Goal: Complete application form: Complete application form

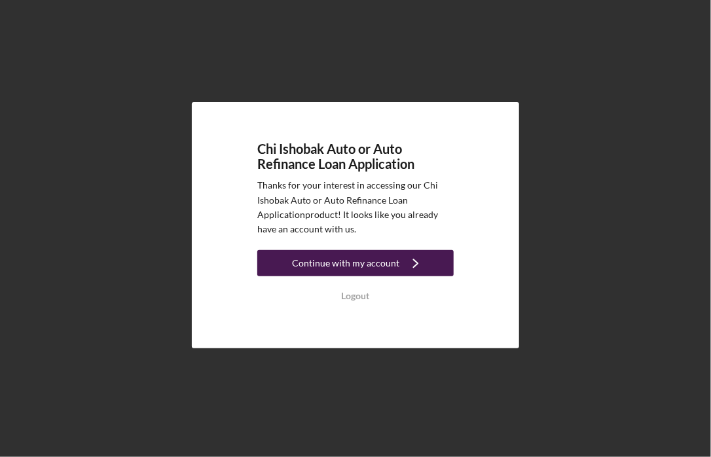
click at [330, 264] on div "Continue with my account" at bounding box center [345, 263] width 107 height 26
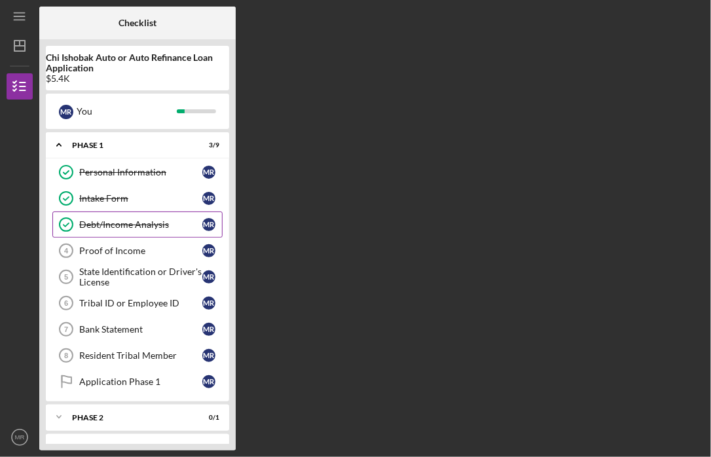
click at [165, 229] on link "Debt/Income Analysis Debt/Income Analysis M R" at bounding box center [137, 225] width 170 height 26
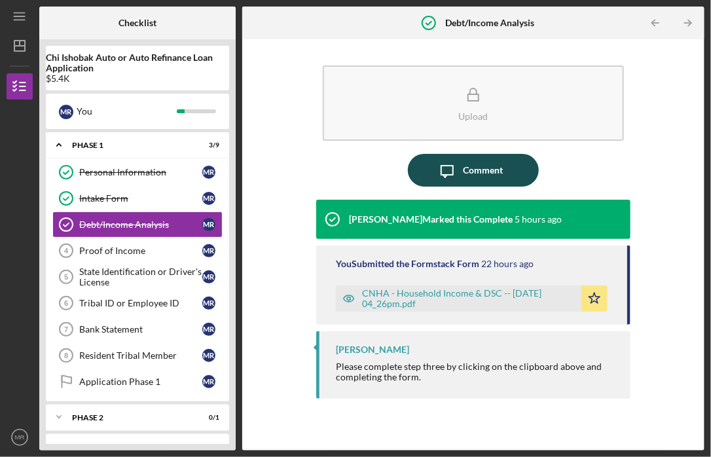
click at [466, 171] on div "Comment" at bounding box center [484, 170] width 40 height 33
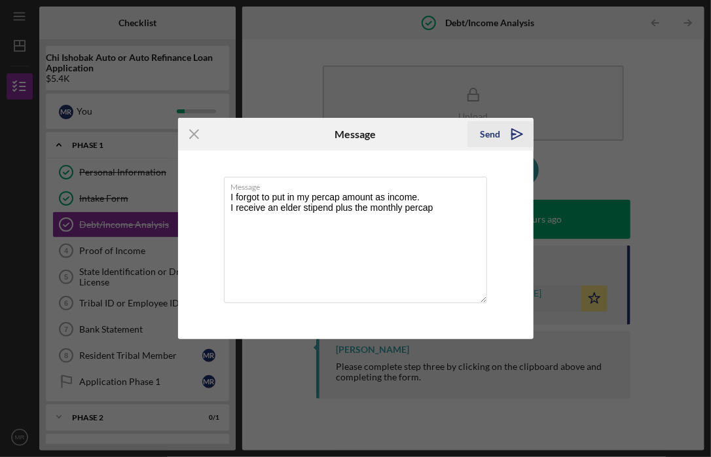
type textarea "I forgot to put in my percap amount as income. I receive an elder stipend plus …"
click at [496, 130] on div "Send" at bounding box center [491, 134] width 20 height 26
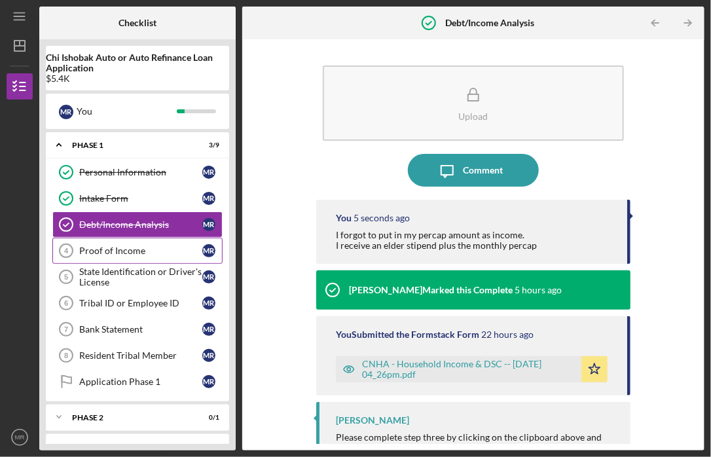
click at [126, 256] on link "Proof of Income 4 Proof of Income M R" at bounding box center [137, 251] width 170 height 26
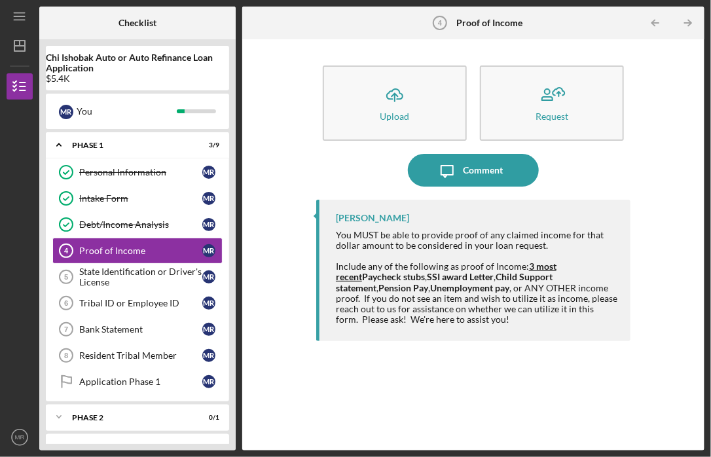
click at [444, 257] on div "You MUST be able to provide proof of any claimed income for that dollar amount …" at bounding box center [477, 277] width 282 height 95
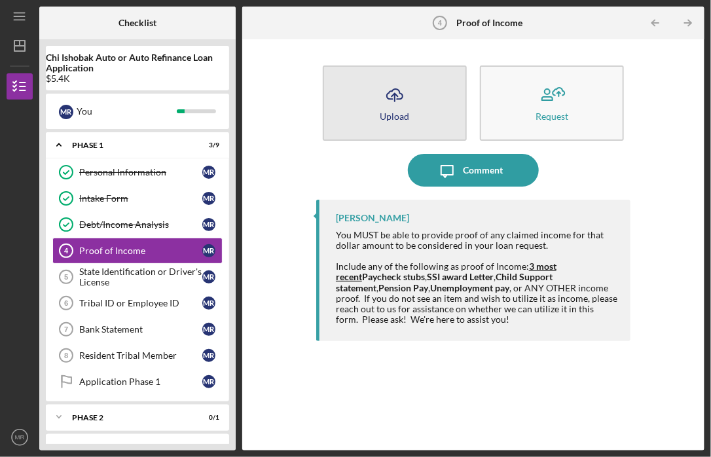
click at [403, 103] on icon "Icon/Upload" at bounding box center [394, 95] width 33 height 33
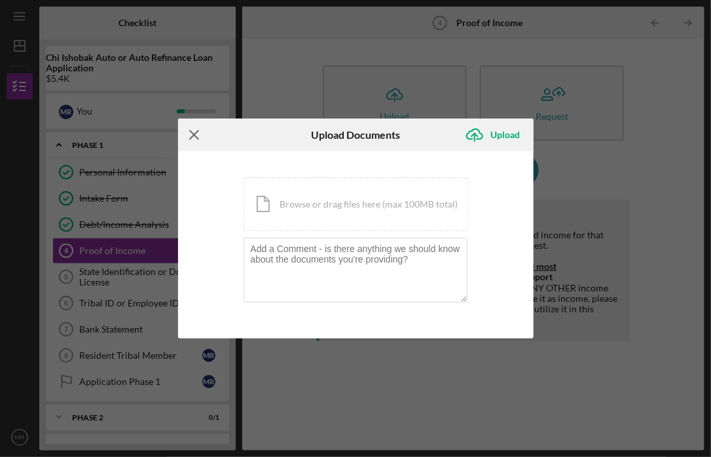
click at [191, 130] on icon "Icon/Menu Close" at bounding box center [194, 135] width 33 height 33
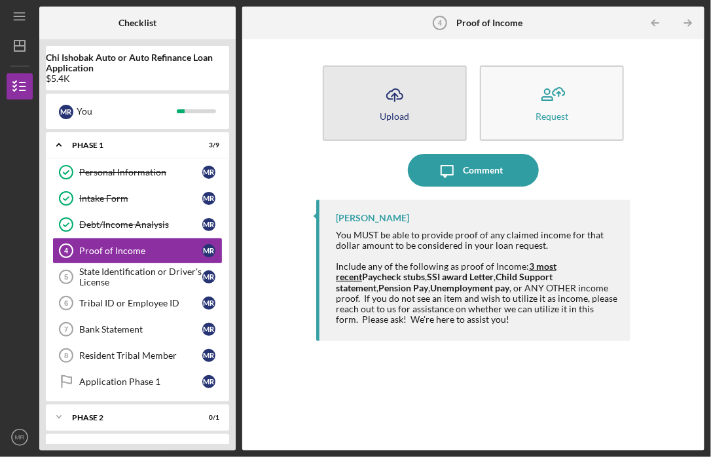
click at [395, 108] on icon "Icon/Upload" at bounding box center [394, 95] width 33 height 33
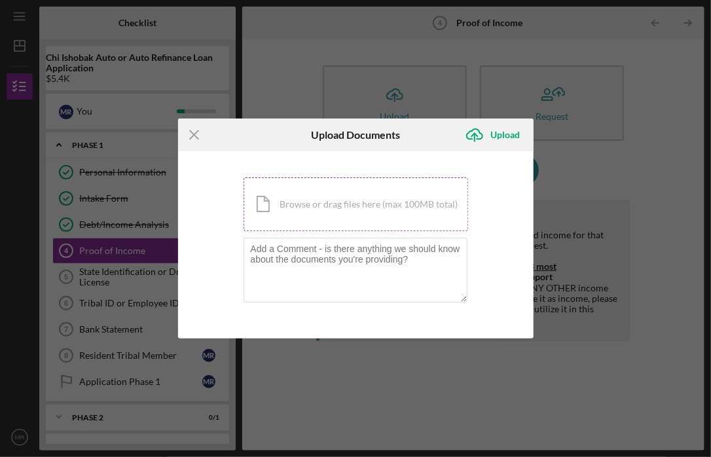
click at [344, 204] on div "Icon/Document Browse or drag files here (max 100MB total) Tap to choose files o…" at bounding box center [356, 204] width 225 height 54
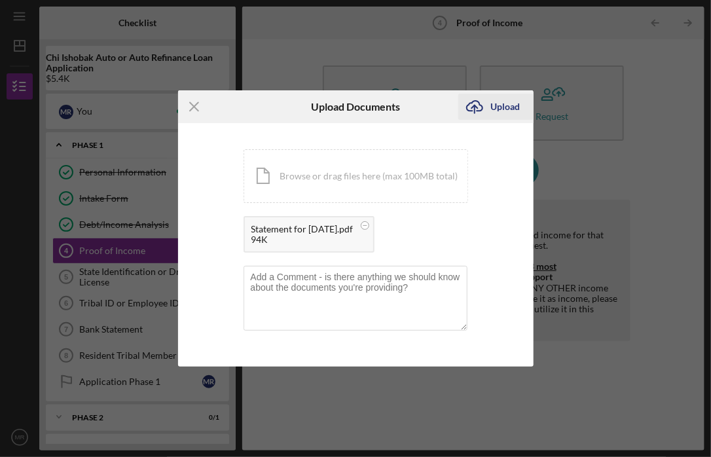
click at [509, 106] on div "Upload" at bounding box center [505, 107] width 29 height 26
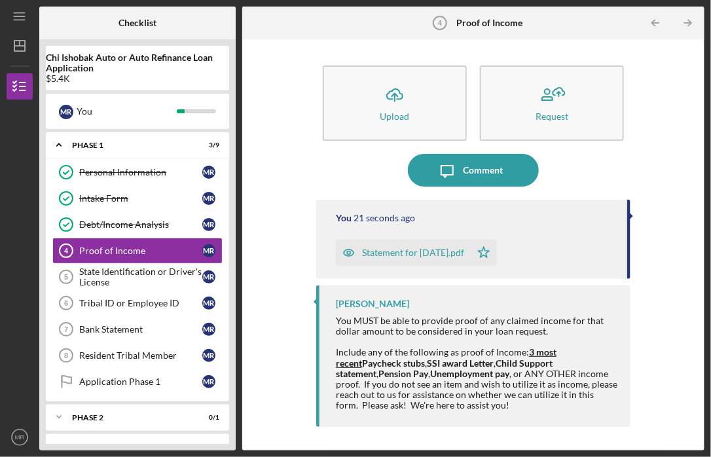
drag, startPoint x: 466, startPoint y: 238, endPoint x: 434, endPoint y: 275, distance: 49.7
click at [466, 238] on div "Statement for [DATE].pdf Icon/Star" at bounding box center [420, 249] width 168 height 33
click at [149, 278] on div "State Identification or Driver's License" at bounding box center [140, 277] width 123 height 21
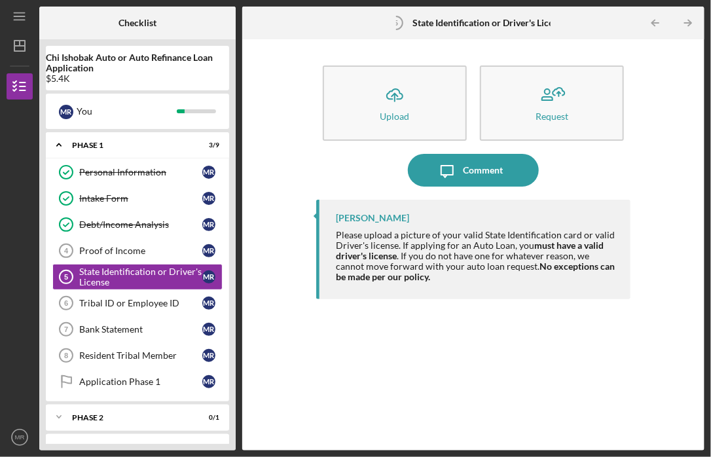
click at [576, 284] on div "[PERSON_NAME] Please upload a picture of your valid State Identification card o…" at bounding box center [473, 250] width 314 height 100
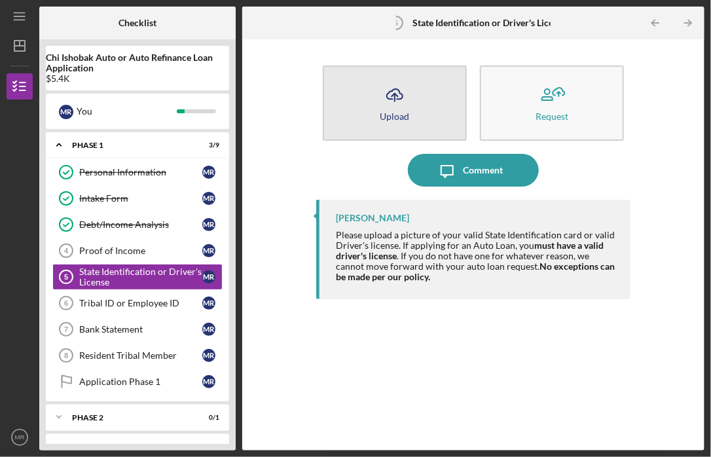
click at [435, 119] on button "Icon/Upload Upload" at bounding box center [395, 102] width 144 height 75
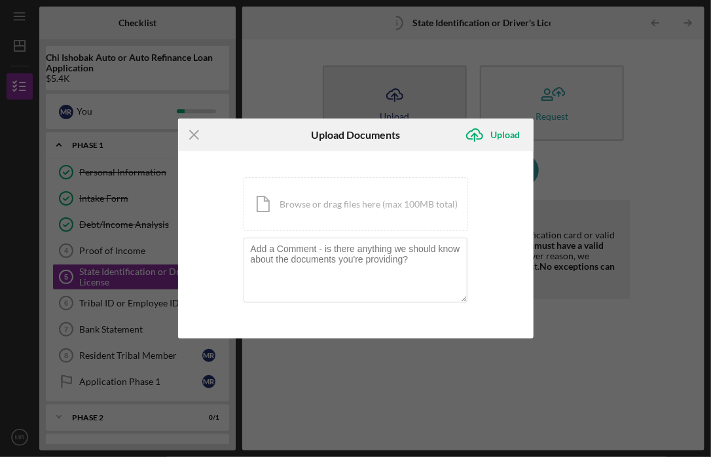
click at [435, 119] on div "Icon/Upload Upload" at bounding box center [474, 135] width 119 height 33
click at [338, 204] on div "Icon/Document Browse or drag files here (max 100MB total) Tap to choose files o…" at bounding box center [356, 204] width 225 height 54
click at [299, 207] on div "Icon/Document Browse or drag files here (max 100MB total) Tap to choose files o…" at bounding box center [356, 204] width 225 height 54
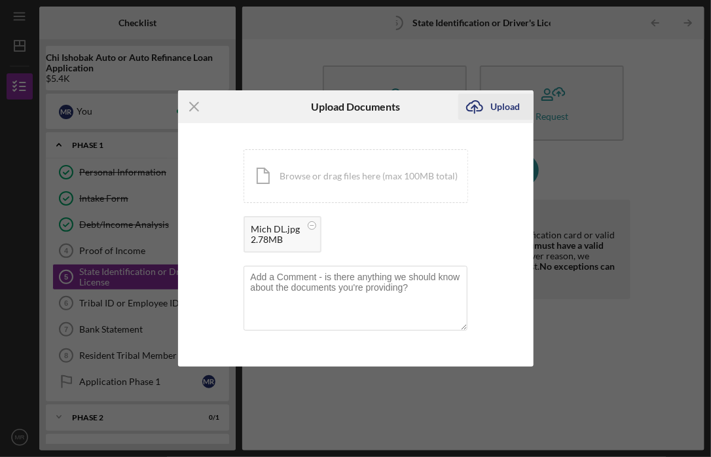
click at [506, 111] on div "Upload" at bounding box center [505, 107] width 29 height 26
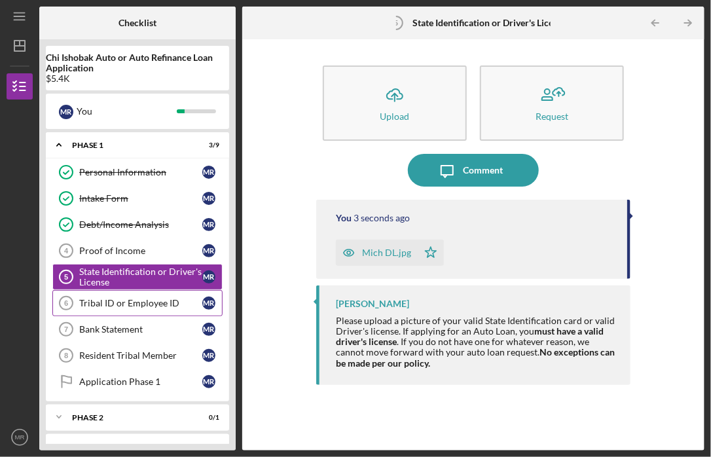
click at [145, 298] on div "Tribal ID or Employee ID" at bounding box center [140, 303] width 123 height 10
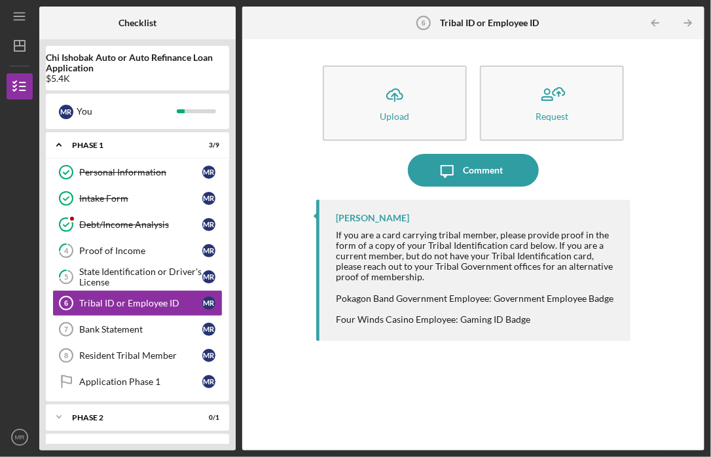
click at [678, 108] on div "Icon/Upload Upload Request Icon/Message Comment [PERSON_NAME] If you are a card…" at bounding box center [473, 245] width 449 height 398
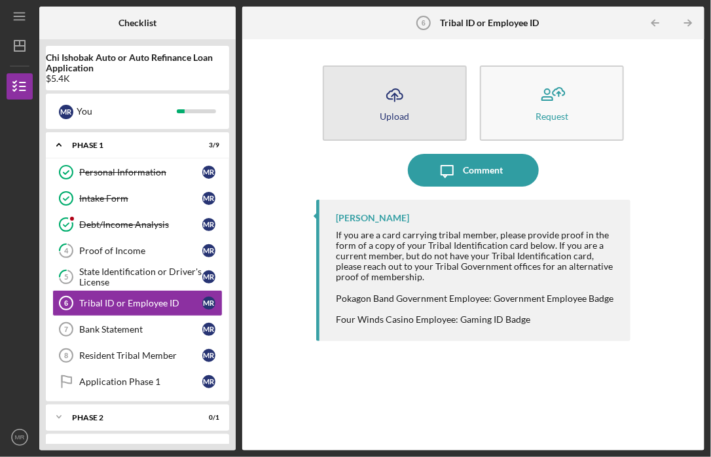
click at [380, 107] on icon "Icon/Upload" at bounding box center [394, 95] width 33 height 33
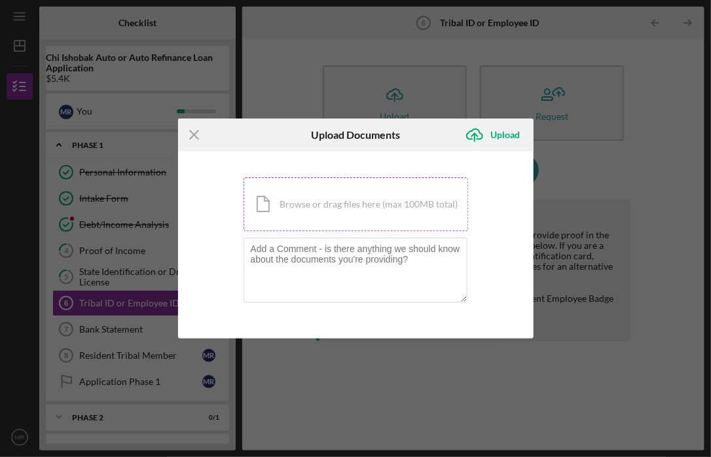
click at [342, 200] on div "Icon/Document Browse or drag files here (max 100MB total) Tap to choose files o…" at bounding box center [356, 204] width 225 height 54
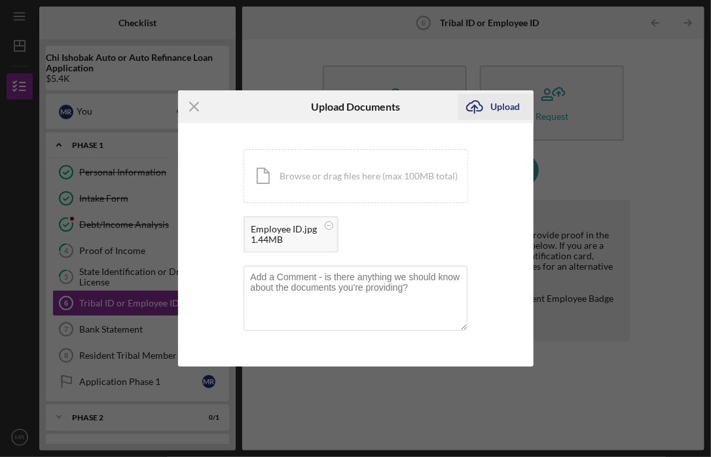
click at [503, 103] on div "Upload" at bounding box center [505, 107] width 29 height 26
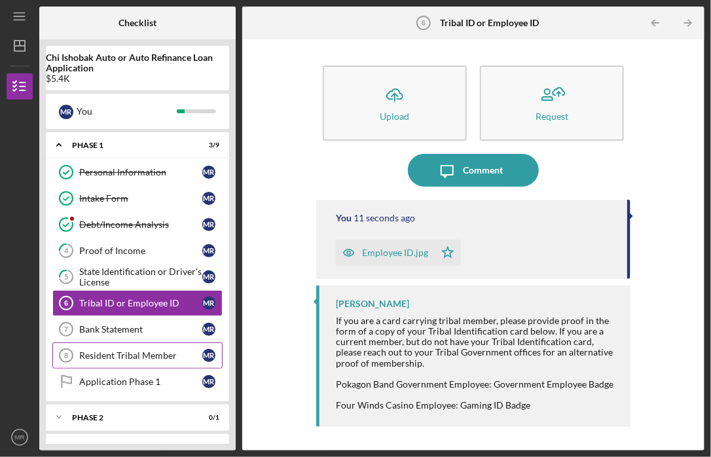
click at [118, 354] on div "Resident Tribal Member" at bounding box center [140, 355] width 123 height 10
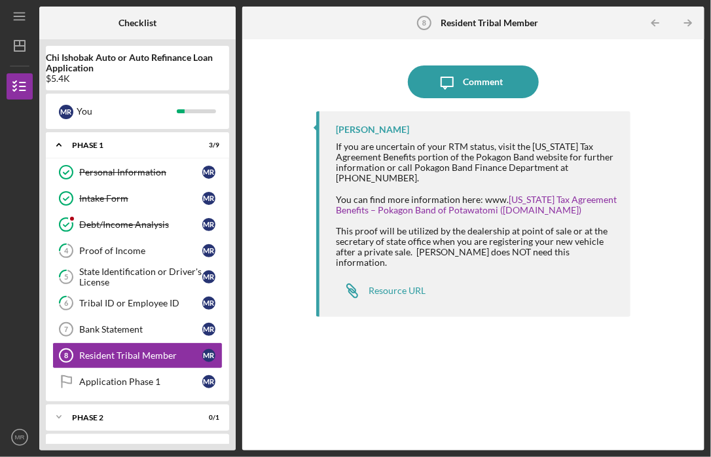
click at [360, 200] on div "You can find more information here: www. [US_STATE] Tax Agreement Benefits – Po…" at bounding box center [477, 204] width 282 height 21
click at [149, 321] on link "Bank Statement 7 Bank Statement M R" at bounding box center [137, 329] width 170 height 26
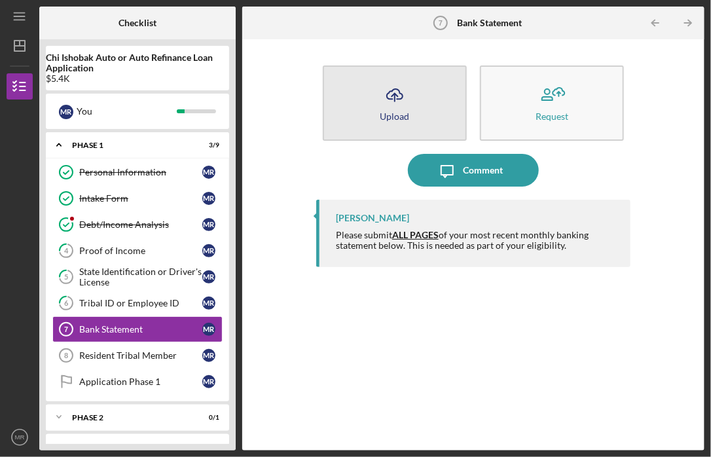
click at [399, 107] on icon "Icon/Upload" at bounding box center [394, 95] width 33 height 33
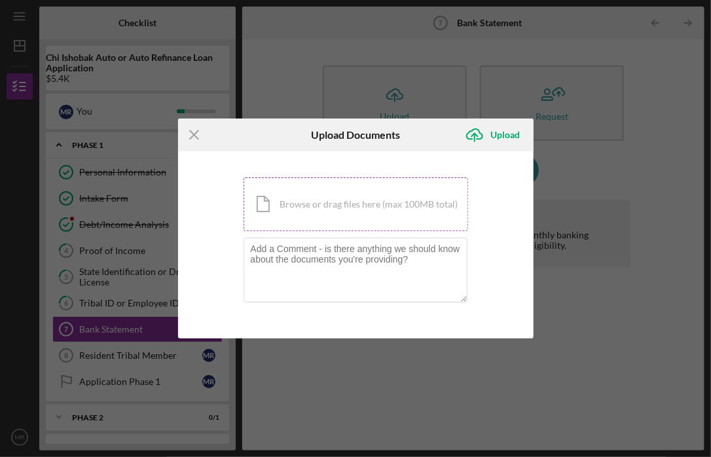
click at [352, 200] on div "Icon/Document Browse or drag files here (max 100MB total) Tap to choose files o…" at bounding box center [356, 204] width 225 height 54
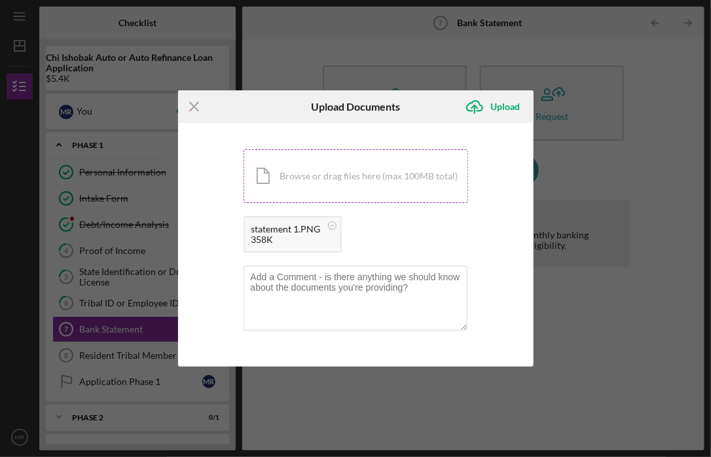
click at [325, 168] on div "Icon/Document Browse or drag files here (max 100MB total) Tap to choose files o…" at bounding box center [356, 176] width 225 height 54
click at [344, 174] on div "Icon/Document Browse or drag files here (max 100MB total) Tap to choose files o…" at bounding box center [356, 176] width 225 height 54
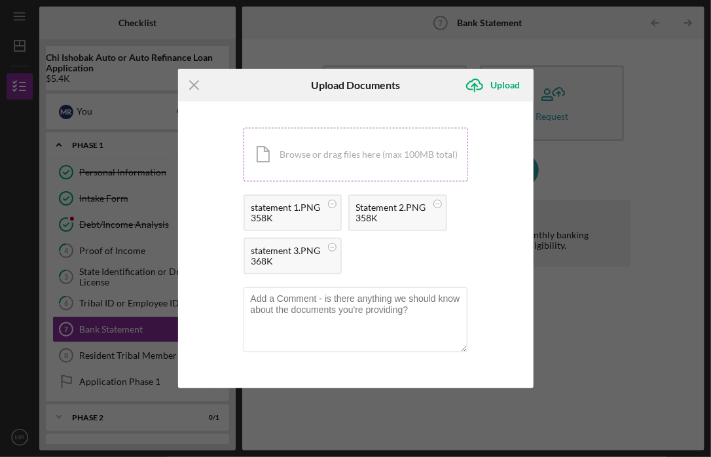
click at [399, 147] on div "Icon/Document Browse or drag files here (max 100MB total) Tap to choose files o…" at bounding box center [356, 155] width 225 height 54
click at [327, 168] on div "Icon/Document Browse or drag files here (max 100MB total) Tap to choose files o…" at bounding box center [356, 155] width 225 height 54
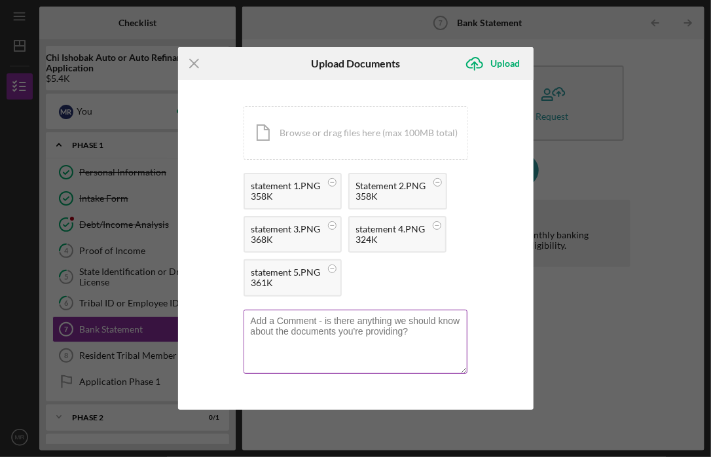
click at [415, 327] on textarea at bounding box center [356, 342] width 224 height 64
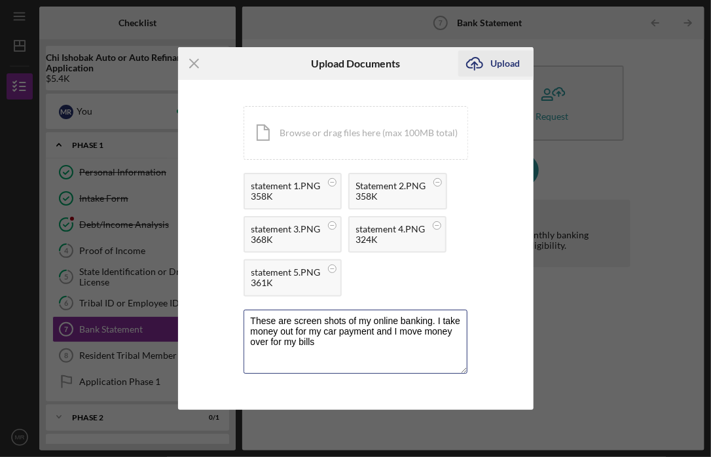
type textarea "These are screen shots of my online banking. I take money out for my car paymen…"
click at [518, 65] on div "Upload" at bounding box center [505, 63] width 29 height 26
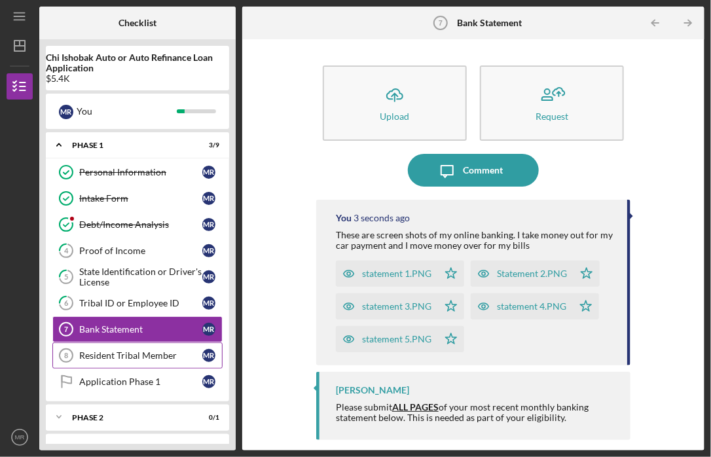
click at [128, 356] on div "Resident Tribal Member" at bounding box center [140, 355] width 123 height 10
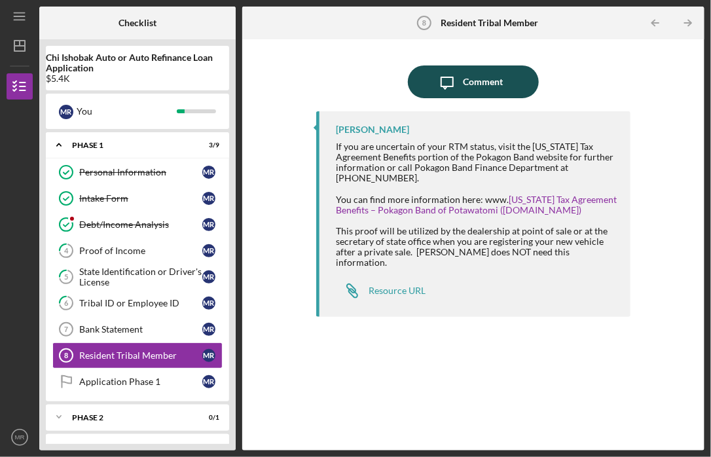
click at [452, 88] on icon "Icon/Message" at bounding box center [447, 81] width 33 height 33
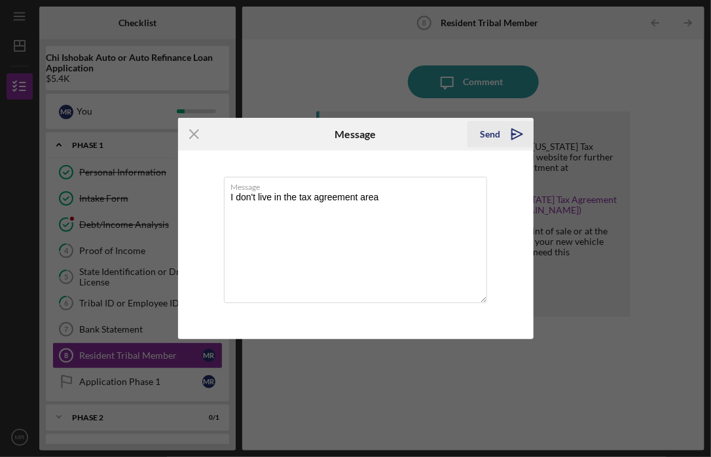
type textarea "I don't live in the tax agreement area"
click at [500, 133] on div "Send" at bounding box center [491, 134] width 20 height 26
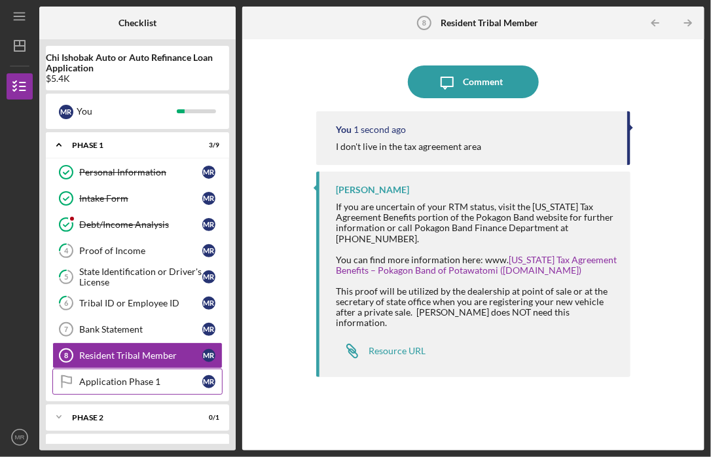
click at [105, 383] on div "Application Phase 1" at bounding box center [140, 382] width 123 height 10
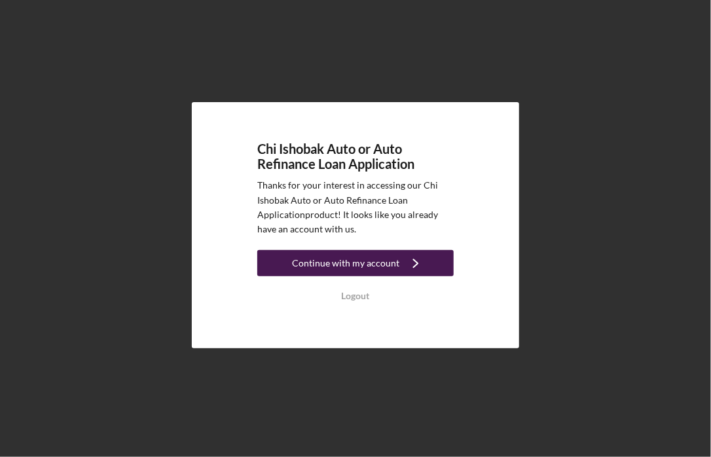
click at [377, 265] on div "Continue with my account" at bounding box center [345, 263] width 107 height 26
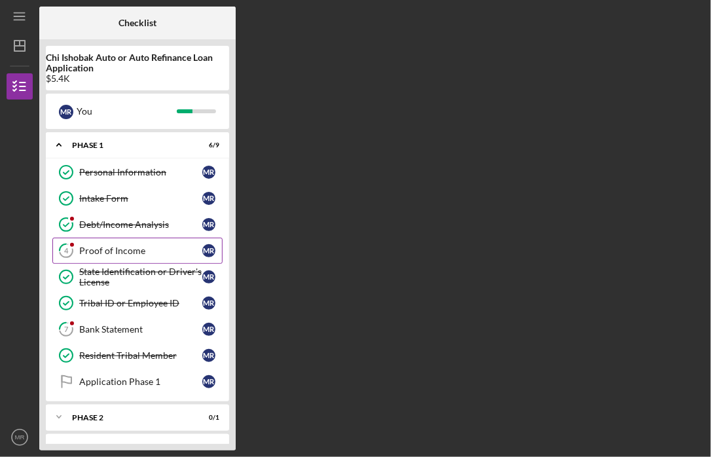
click at [175, 249] on div "Proof of Income" at bounding box center [140, 251] width 123 height 10
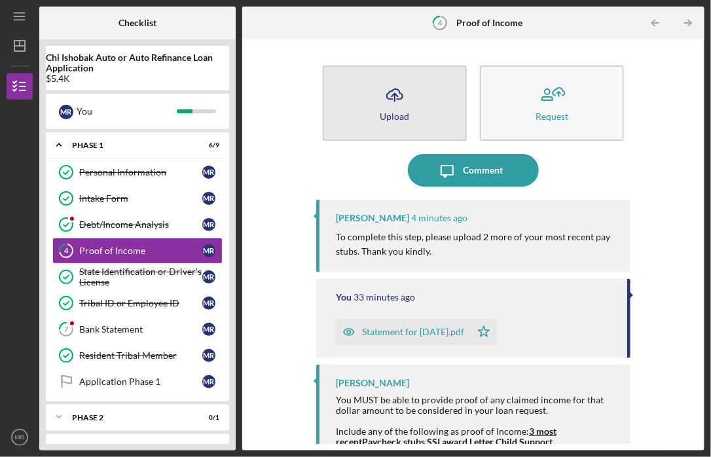
click at [398, 111] on div "Upload" at bounding box center [394, 116] width 29 height 10
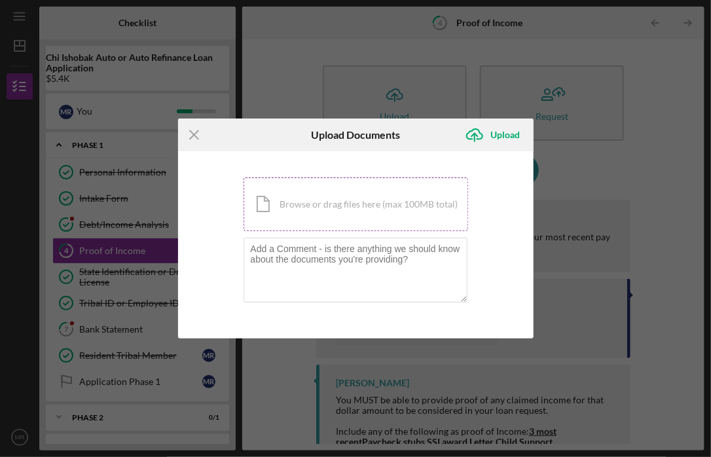
click at [323, 211] on div "Icon/Document Browse or drag files here (max 100MB total) Tap to choose files o…" at bounding box center [356, 204] width 225 height 54
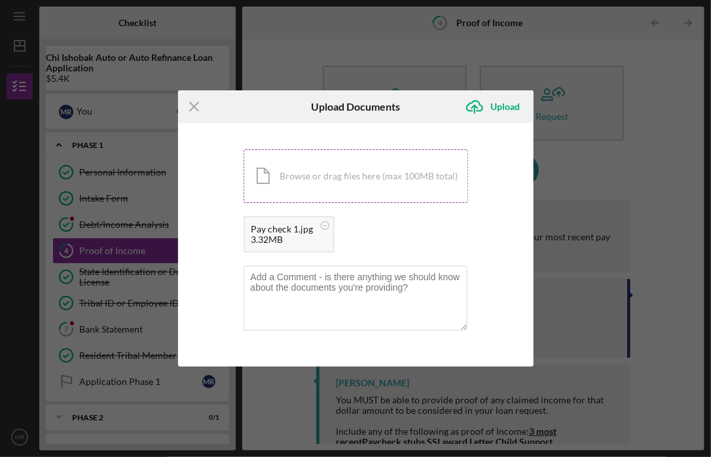
click at [317, 170] on div "Icon/Document Browse or drag files here (max 100MB total) Tap to choose files o…" at bounding box center [356, 176] width 225 height 54
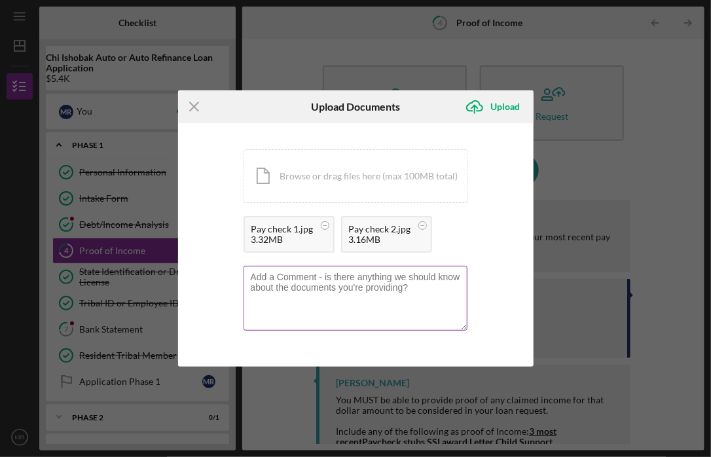
click at [358, 297] on textarea at bounding box center [356, 298] width 224 height 64
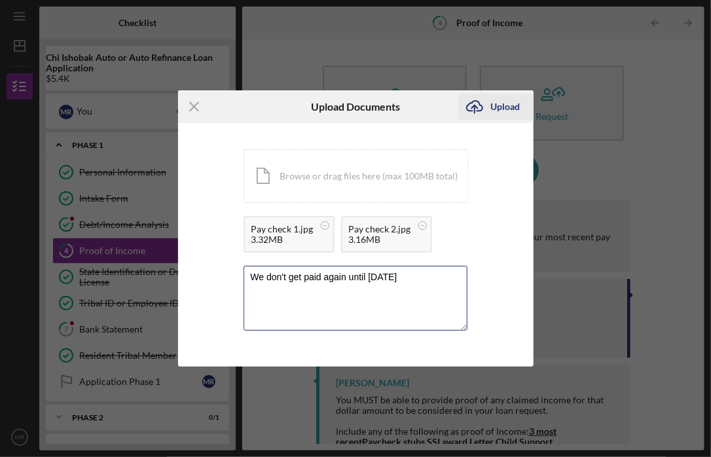
type textarea "We don't get paid again until next Friday"
click at [500, 115] on div "Upload" at bounding box center [505, 107] width 29 height 26
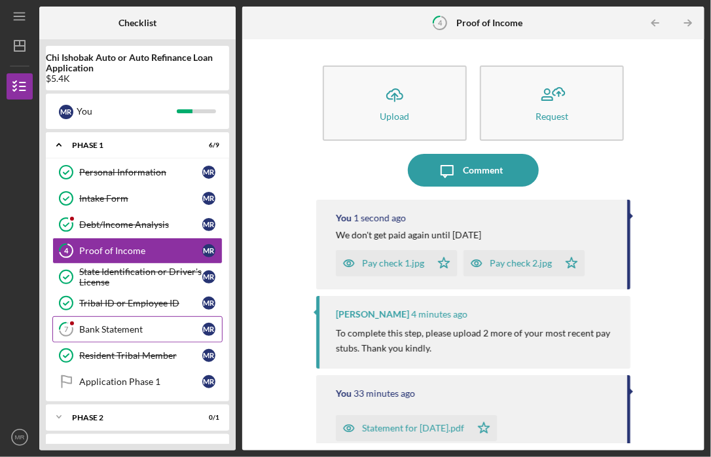
click at [115, 324] on div "Bank Statement" at bounding box center [140, 329] width 123 height 10
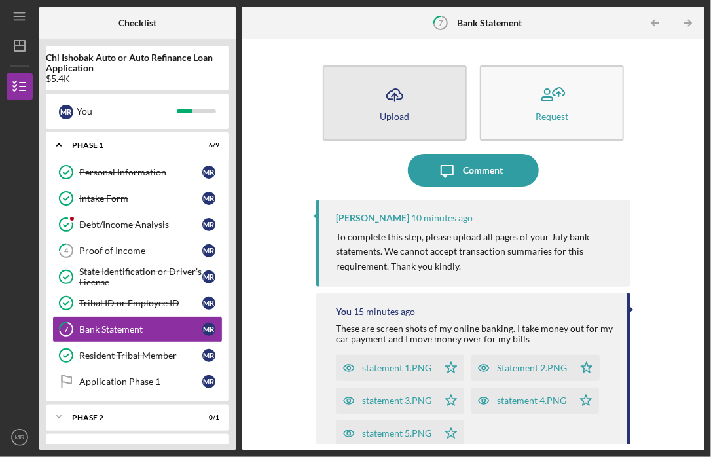
click at [409, 102] on button "Icon/Upload Upload" at bounding box center [395, 102] width 144 height 75
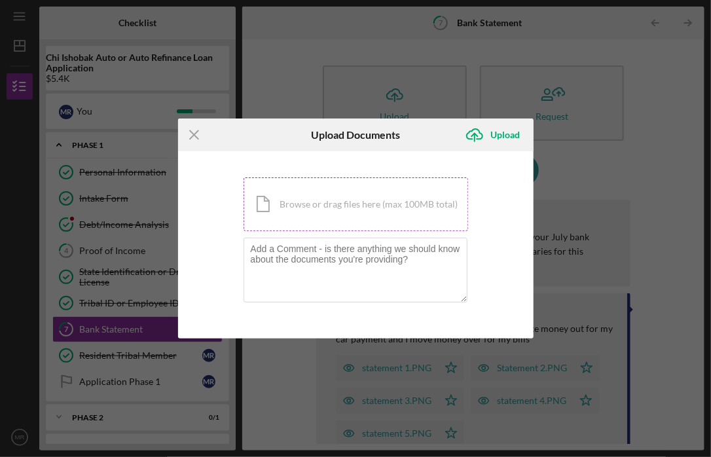
click at [345, 221] on div "Icon/Document Browse or drag files here (max 100MB total) Tap to choose files o…" at bounding box center [356, 204] width 225 height 54
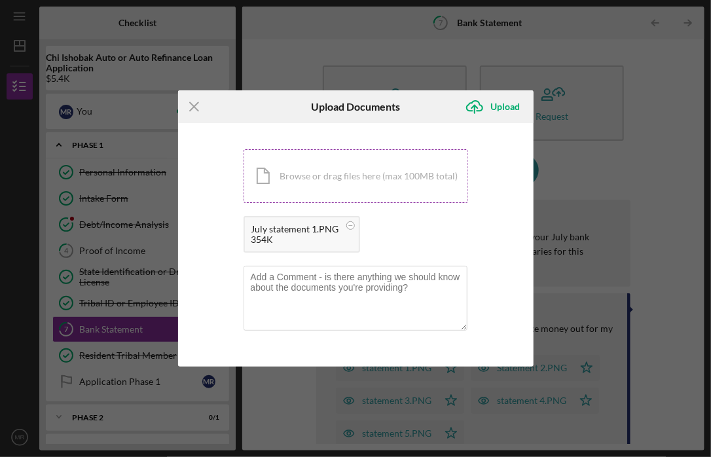
click at [308, 183] on div "Icon/Document Browse or drag files here (max 100MB total) Tap to choose files o…" at bounding box center [356, 176] width 225 height 54
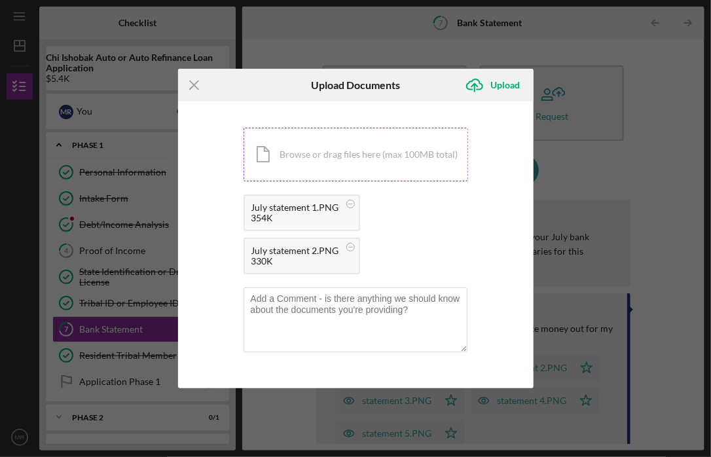
click at [351, 157] on div "Icon/Document Browse or drag files here (max 100MB total) Tap to choose files o…" at bounding box center [356, 155] width 225 height 54
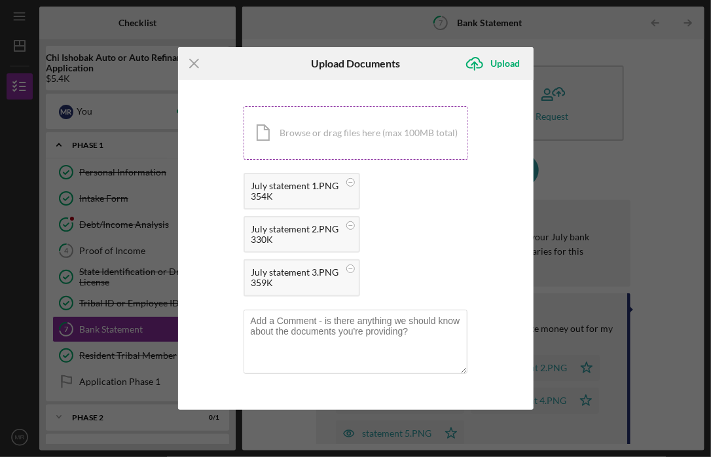
click at [411, 124] on div "Icon/Document Browse or drag files here (max 100MB total) Tap to choose files o…" at bounding box center [356, 133] width 225 height 54
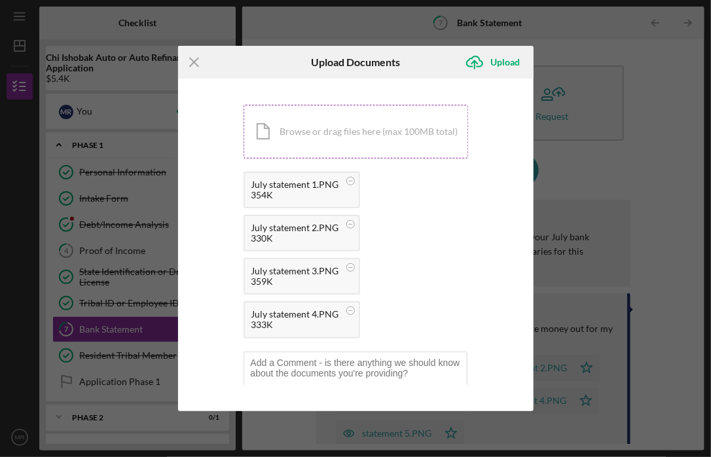
click at [396, 144] on div "Icon/Document Browse or drag files here (max 100MB total) Tap to choose files o…" at bounding box center [356, 132] width 225 height 54
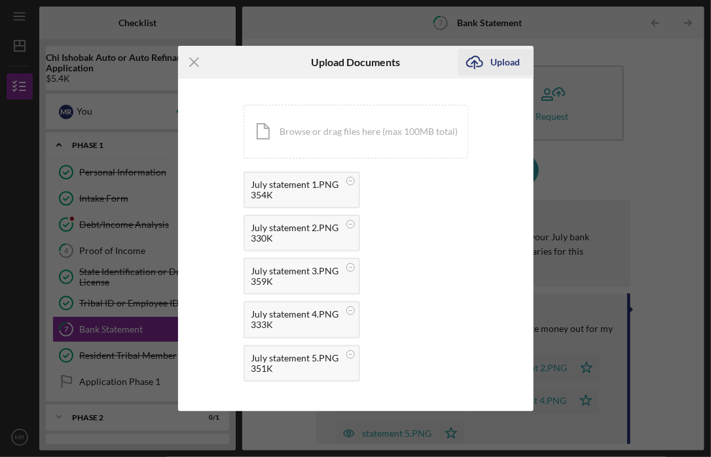
click at [513, 61] on div "Upload" at bounding box center [505, 62] width 29 height 26
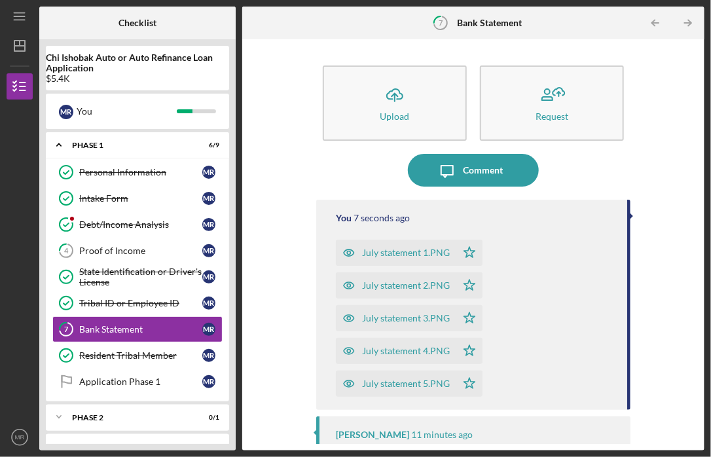
drag, startPoint x: 227, startPoint y: 218, endPoint x: 227, endPoint y: 312, distance: 93.6
click at [227, 312] on div "Personal Information Personal Information M R Intake Form Intake Form M R Debt/…" at bounding box center [137, 280] width 183 height 242
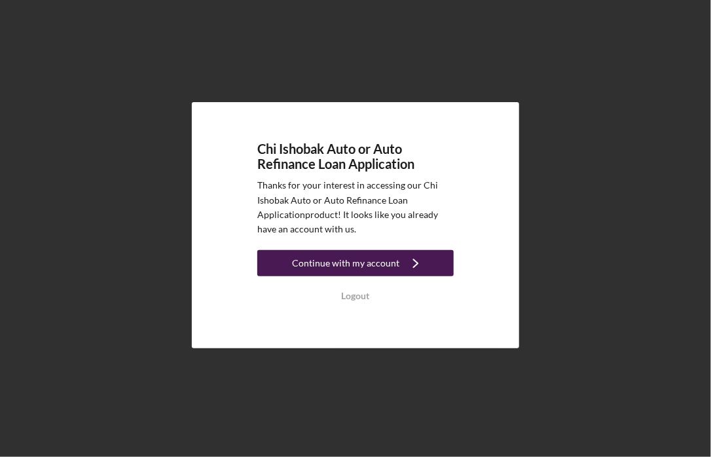
click at [356, 263] on div "Continue with my account" at bounding box center [345, 263] width 107 height 26
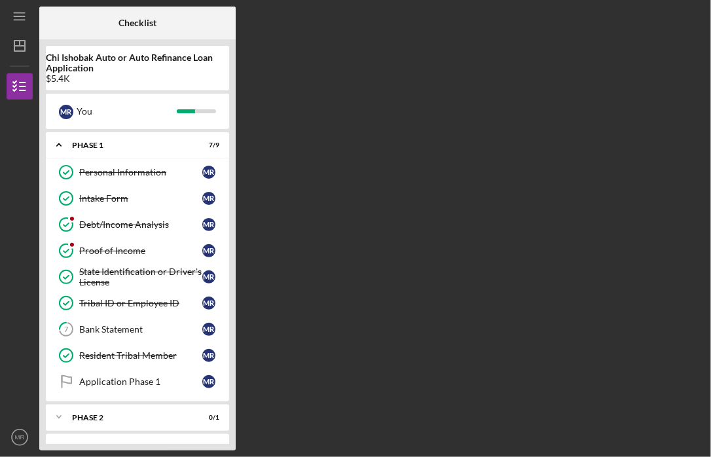
click at [581, 220] on div "Checklist Chi Ishobak Auto or Auto Refinance Loan Application $5.4K M R You Ico…" at bounding box center [371, 229] width 665 height 444
click at [178, 414] on div "Phase 2" at bounding box center [142, 418] width 141 height 8
click at [131, 441] on div "Application Stage 2" at bounding box center [140, 444] width 123 height 10
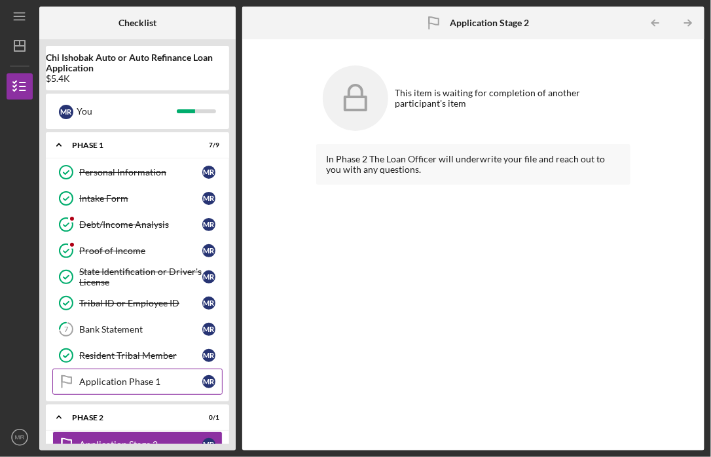
click at [164, 383] on div "Application Phase 1" at bounding box center [140, 382] width 123 height 10
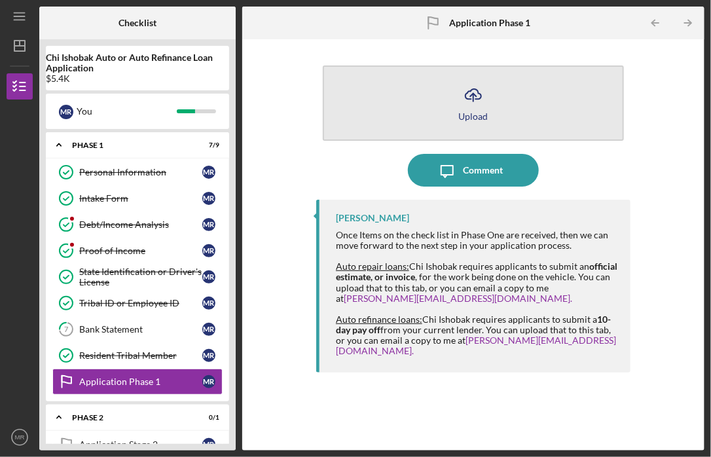
click at [441, 113] on button "Icon/Upload Upload" at bounding box center [473, 102] width 301 height 75
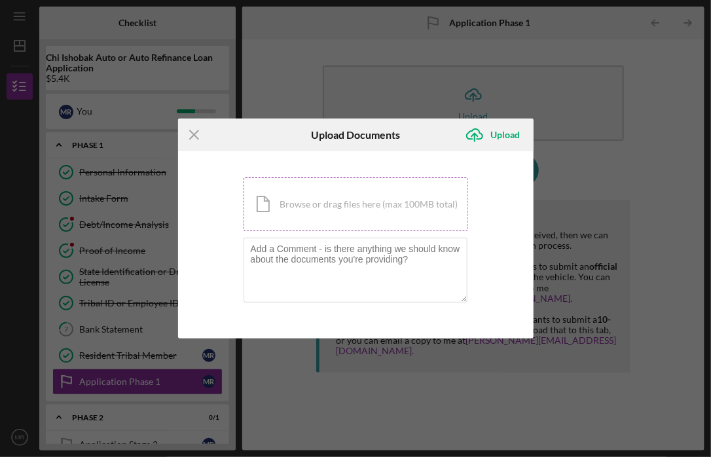
click at [318, 204] on div "Icon/Document Browse or drag files here (max 100MB total) Tap to choose files o…" at bounding box center [356, 204] width 225 height 54
click at [348, 207] on div "Icon/Document Browse or drag files here (max 100MB total) Tap to choose files o…" at bounding box center [356, 204] width 225 height 54
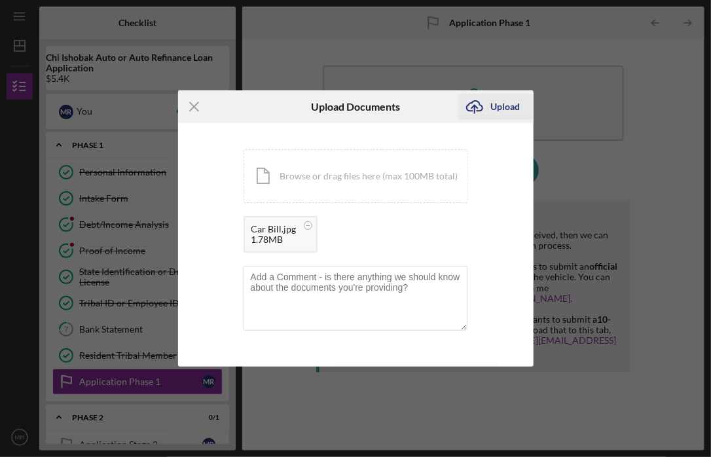
click at [511, 102] on div "Upload" at bounding box center [505, 107] width 29 height 26
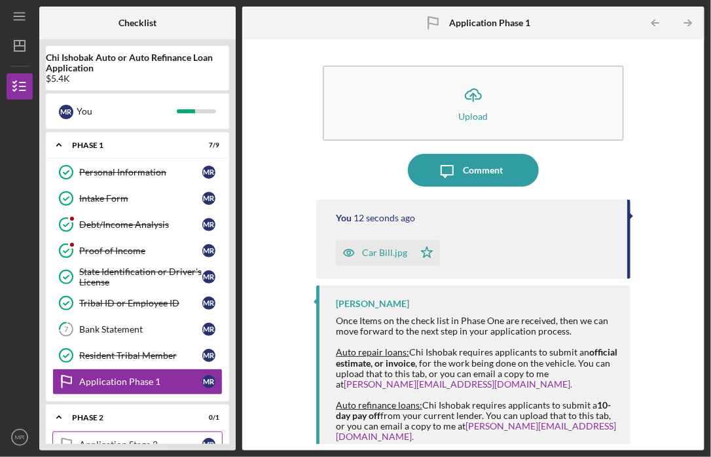
click at [149, 441] on div "Application Stage 2" at bounding box center [140, 444] width 123 height 10
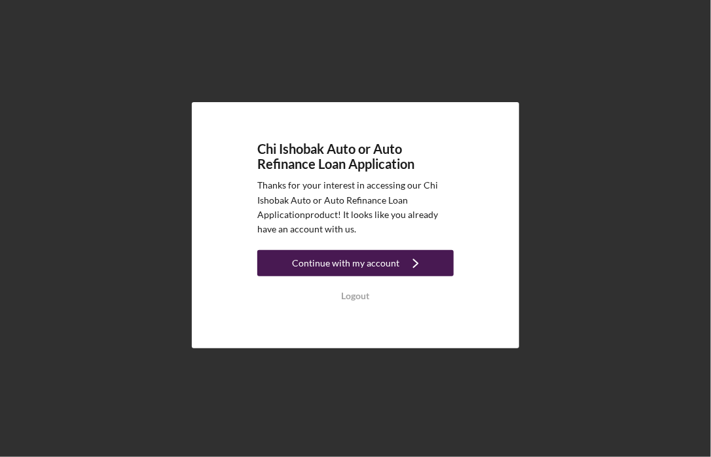
click at [392, 257] on div "Continue with my account" at bounding box center [345, 263] width 107 height 26
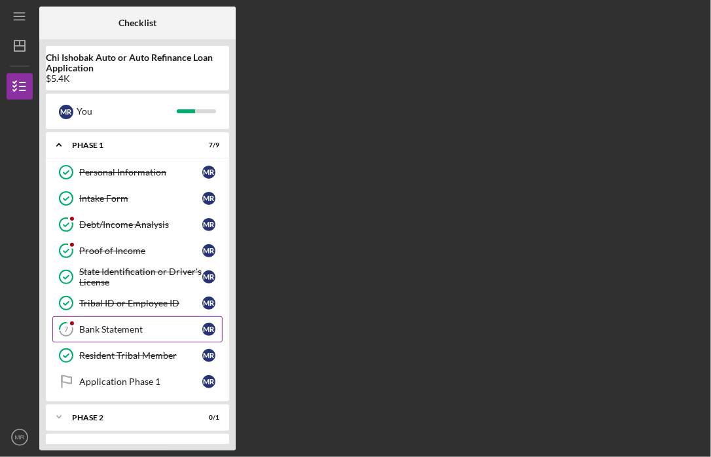
click at [177, 324] on div "Bank Statement" at bounding box center [140, 329] width 123 height 10
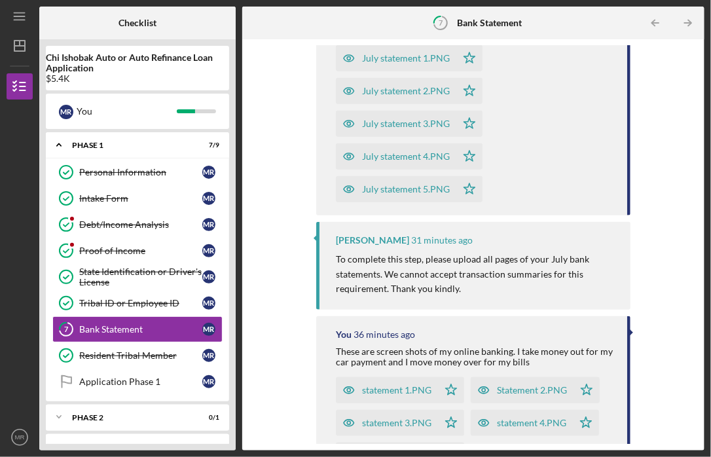
scroll to position [302, 0]
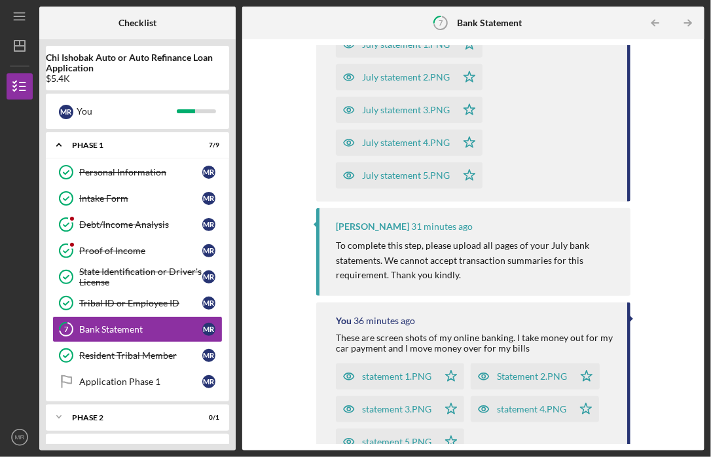
drag, startPoint x: 699, startPoint y: 240, endPoint x: 699, endPoint y: 279, distance: 39.3
click at [699, 279] on div "Icon/Upload Upload Request Icon/Message Comment Bereniz Sotelo 6 minutes ago I …" at bounding box center [473, 244] width 462 height 411
drag, startPoint x: 699, startPoint y: 279, endPoint x: 663, endPoint y: 113, distance: 170.3
click at [663, 113] on div "Icon/Upload Upload Request Icon/Message Comment Bereniz Sotelo 6 minutes ago I …" at bounding box center [473, 245] width 449 height 398
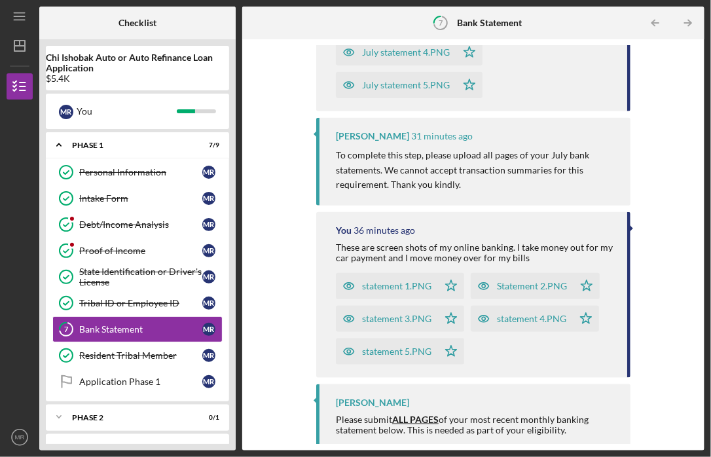
scroll to position [399, 0]
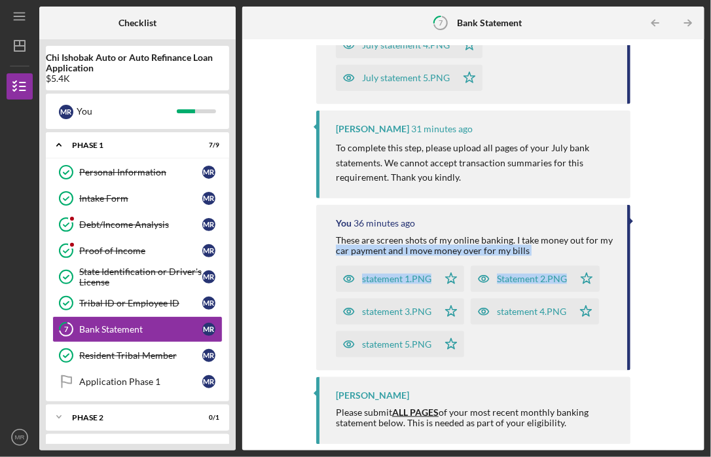
drag, startPoint x: 690, startPoint y: 259, endPoint x: 692, endPoint y: 237, distance: 22.3
click at [692, 237] on div "Icon/Upload Upload Request Icon/Message Comment Bereniz Sotelo 6 minutes ago I …" at bounding box center [473, 245] width 449 height 398
drag, startPoint x: 692, startPoint y: 237, endPoint x: 655, endPoint y: 166, distance: 80.2
click at [655, 166] on div "Icon/Upload Upload Request Icon/Message Comment Bereniz Sotelo 6 minutes ago I …" at bounding box center [473, 245] width 449 height 398
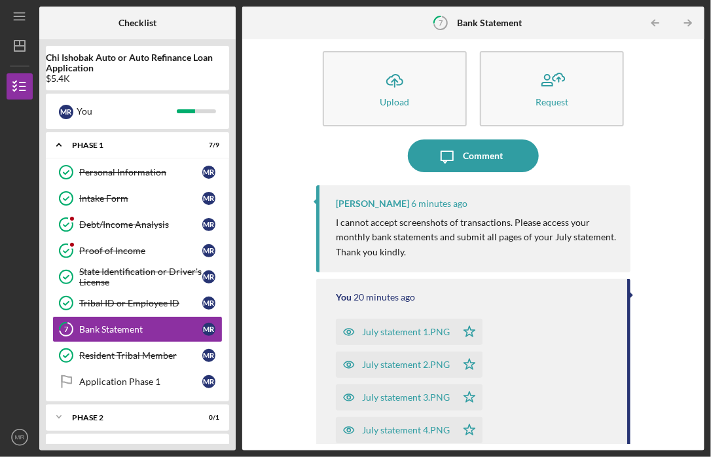
scroll to position [0, 0]
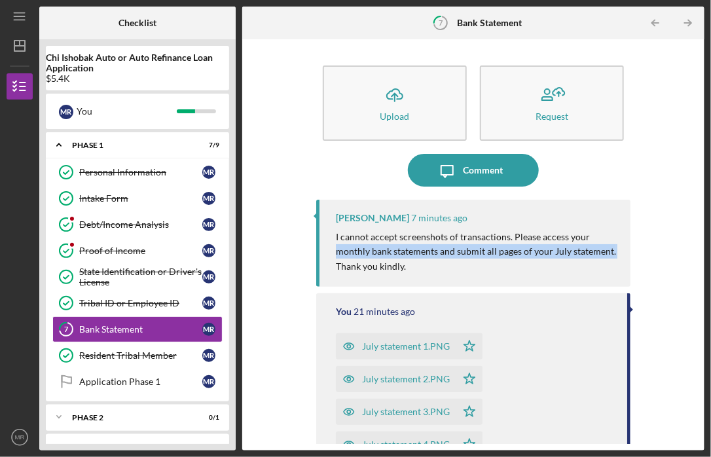
drag, startPoint x: 693, startPoint y: 236, endPoint x: 696, endPoint y: 257, distance: 20.5
click at [696, 257] on div "Icon/Upload Upload Request Icon/Message Comment Bereniz Sotelo 7 minutes ago I …" at bounding box center [473, 245] width 449 height 398
copy p "monthly bank statements and submit all pages of your July statement."
click at [663, 175] on div "Icon/Upload Upload Request Icon/Message Comment Bereniz Sotelo 7 minutes ago I …" at bounding box center [473, 245] width 449 height 398
